Goal: Find specific page/section: Find specific page/section

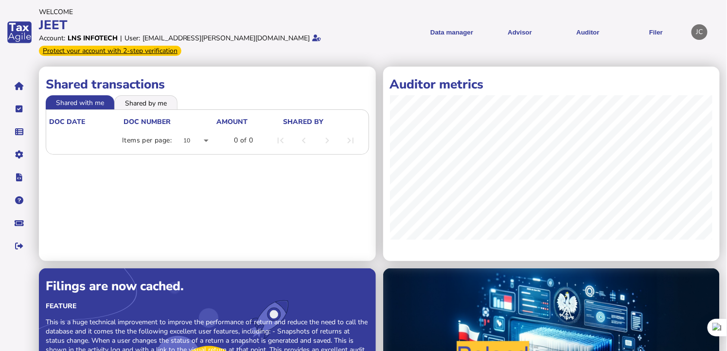
scroll to position [180, 0]
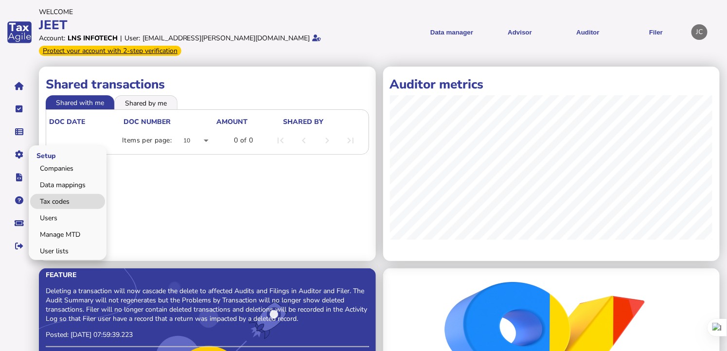
click at [59, 201] on link "Tax codes" at bounding box center [67, 201] width 75 height 15
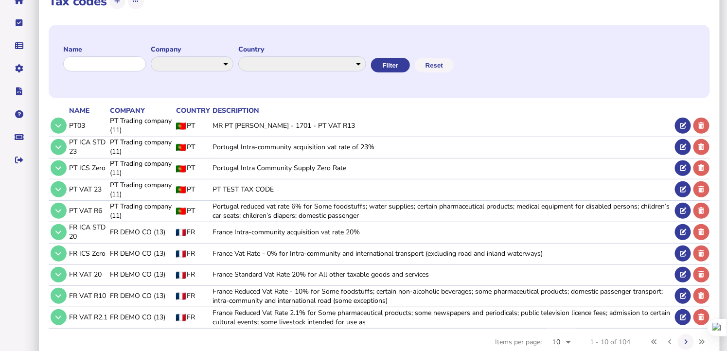
scroll to position [112, 0]
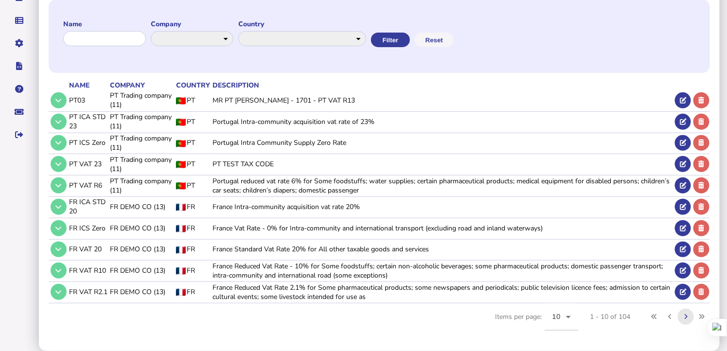
click at [685, 318] on icon at bounding box center [686, 317] width 3 height 6
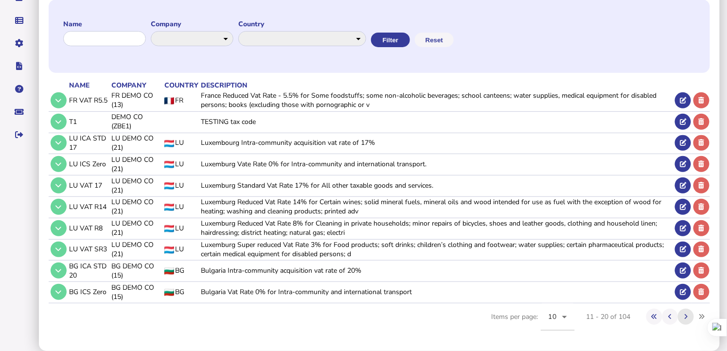
click at [685, 318] on icon at bounding box center [686, 317] width 3 height 6
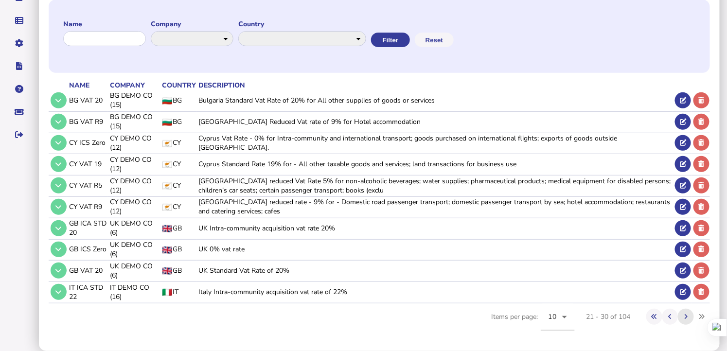
click at [685, 318] on icon at bounding box center [686, 317] width 3 height 6
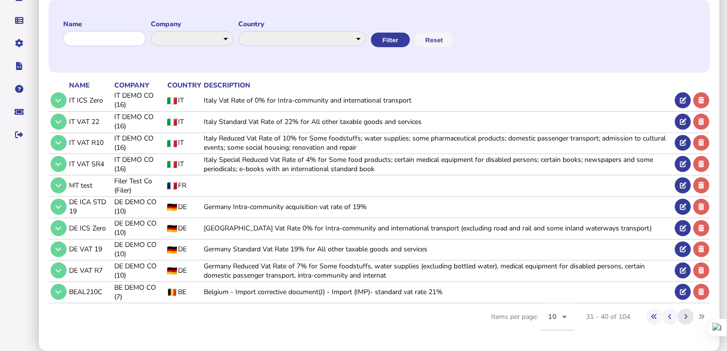
click at [685, 318] on icon at bounding box center [686, 317] width 3 height 6
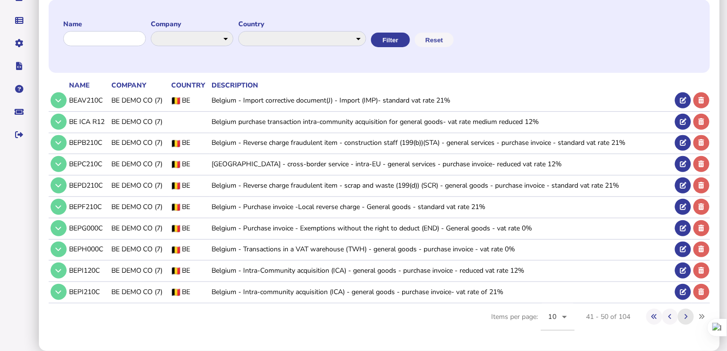
click at [685, 318] on icon at bounding box center [686, 317] width 3 height 6
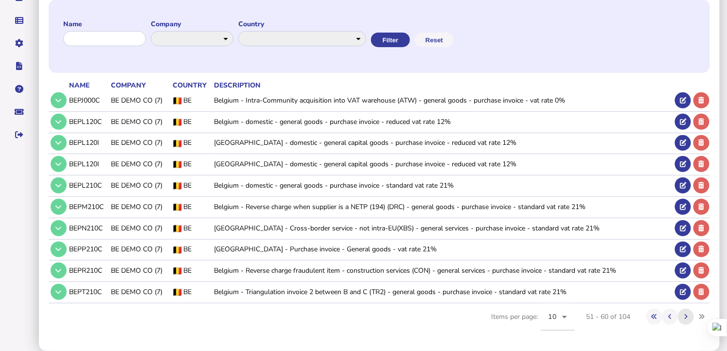
click at [686, 318] on icon at bounding box center [686, 317] width 3 height 6
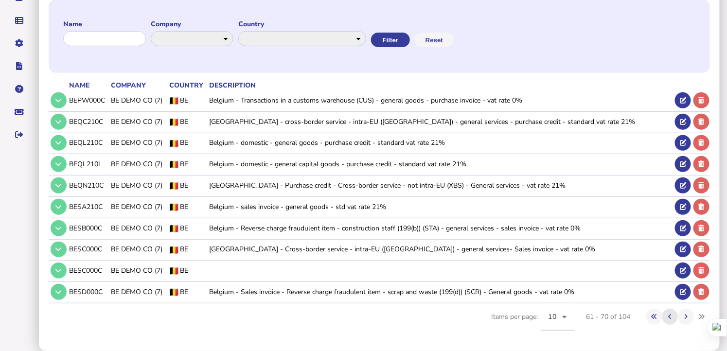
click at [670, 315] on icon at bounding box center [670, 317] width 3 height 6
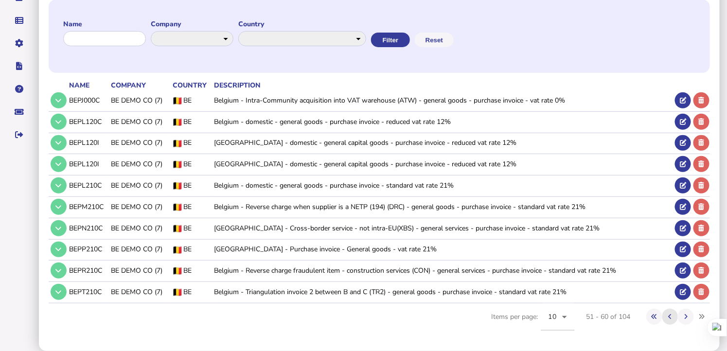
click at [672, 316] on icon at bounding box center [670, 317] width 3 height 6
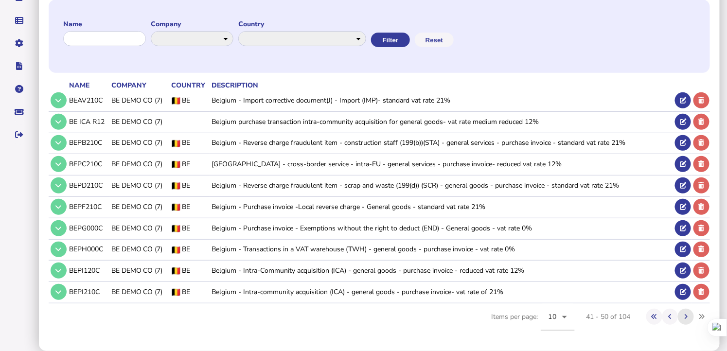
click at [686, 319] on icon at bounding box center [686, 317] width 3 height 6
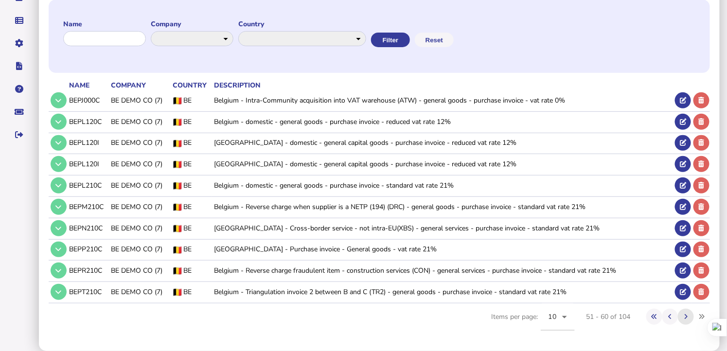
click at [686, 319] on icon at bounding box center [686, 317] width 3 height 6
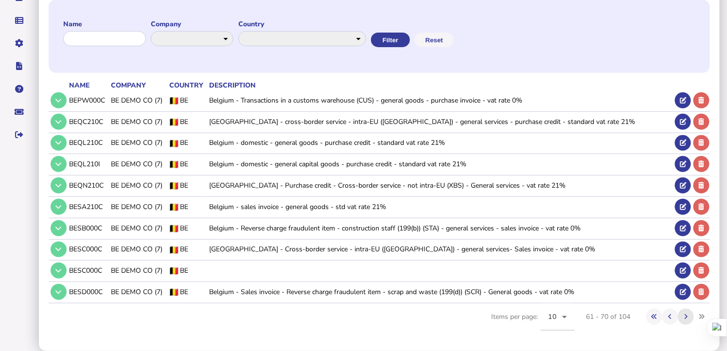
click at [684, 317] on button at bounding box center [686, 317] width 16 height 16
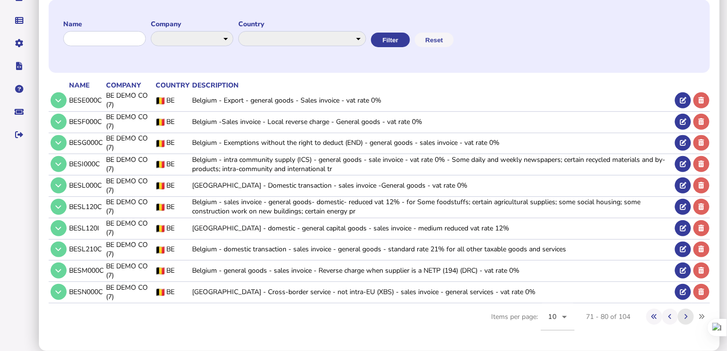
click at [685, 316] on icon at bounding box center [686, 317] width 3 height 6
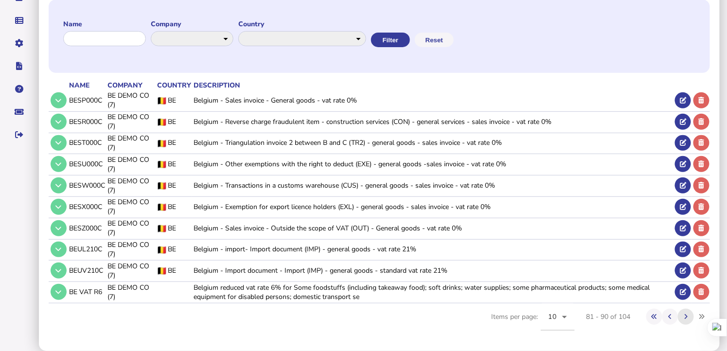
click at [688, 317] on button at bounding box center [686, 317] width 16 height 16
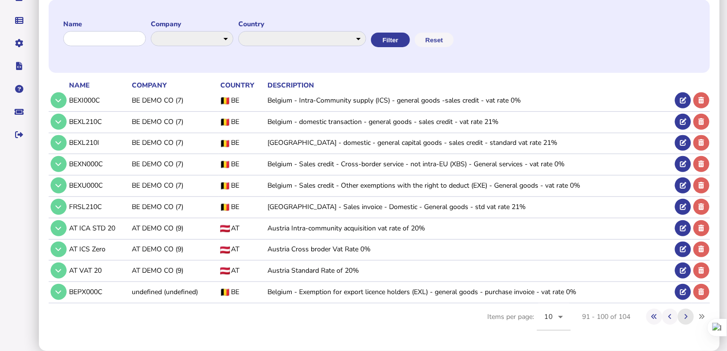
click at [685, 318] on icon at bounding box center [686, 317] width 3 height 6
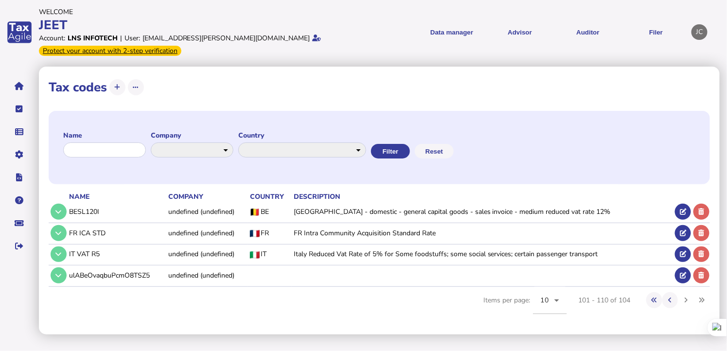
scroll to position [0, 0]
click at [662, 300] on icon at bounding box center [661, 300] width 6 height 6
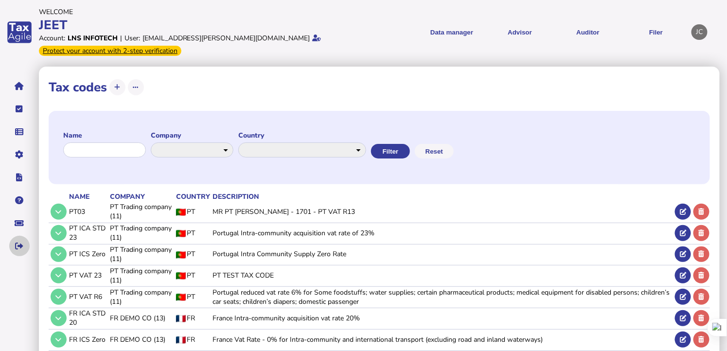
click at [20, 246] on icon "navigate application pages" at bounding box center [20, 246] width 8 height 0
